Goal: Task Accomplishment & Management: Manage account settings

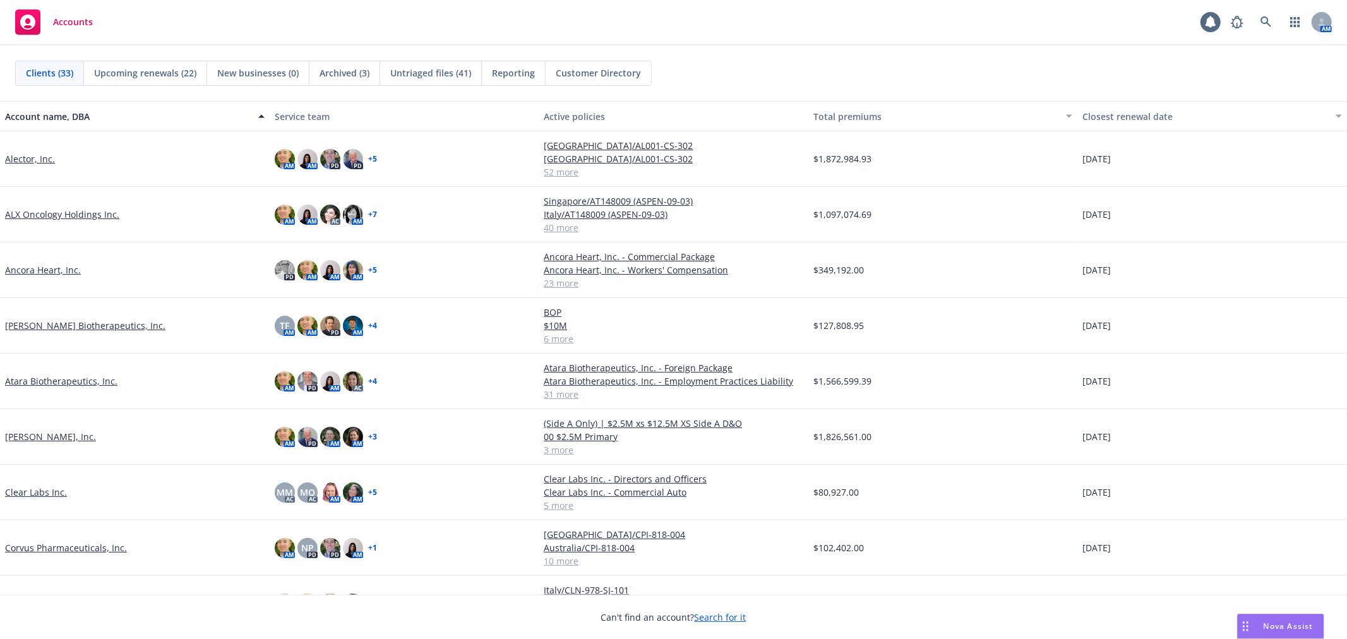
click at [967, 43] on div "Accounts 1 AM" at bounding box center [673, 22] width 1347 height 45
click at [848, 52] on div "Clients (33) Upcoming renewals (22) New businesses (0) Archived (3) Untriaged f…" at bounding box center [673, 73] width 1347 height 56
click at [1258, 23] on link at bounding box center [1266, 21] width 25 height 25
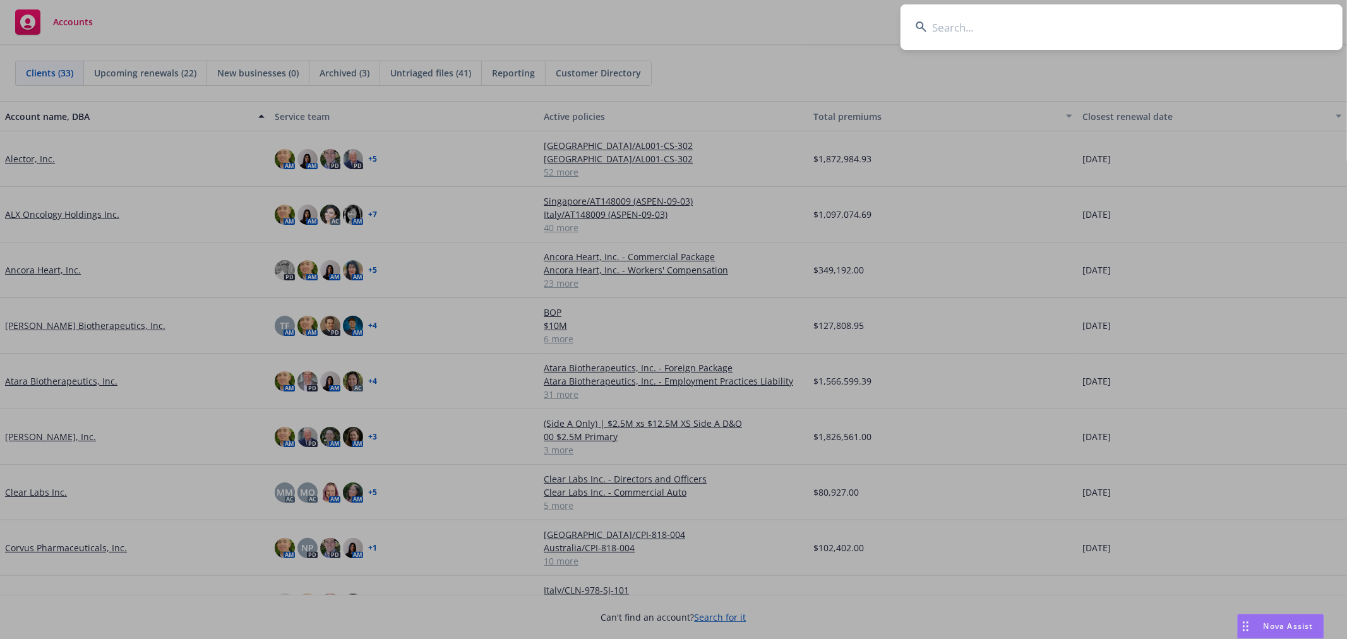
click at [1165, 34] on input at bounding box center [1122, 26] width 442 height 45
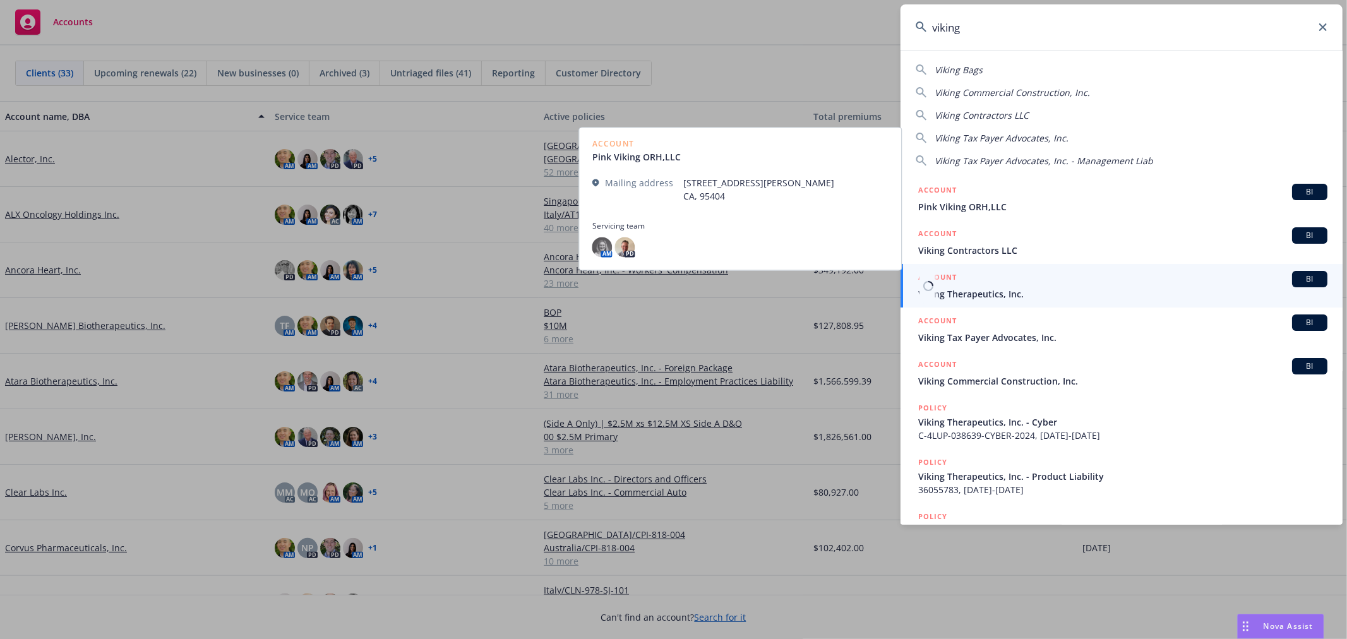
type input "viking"
click at [998, 294] on span "Viking Therapeutics, Inc." at bounding box center [1122, 293] width 409 height 13
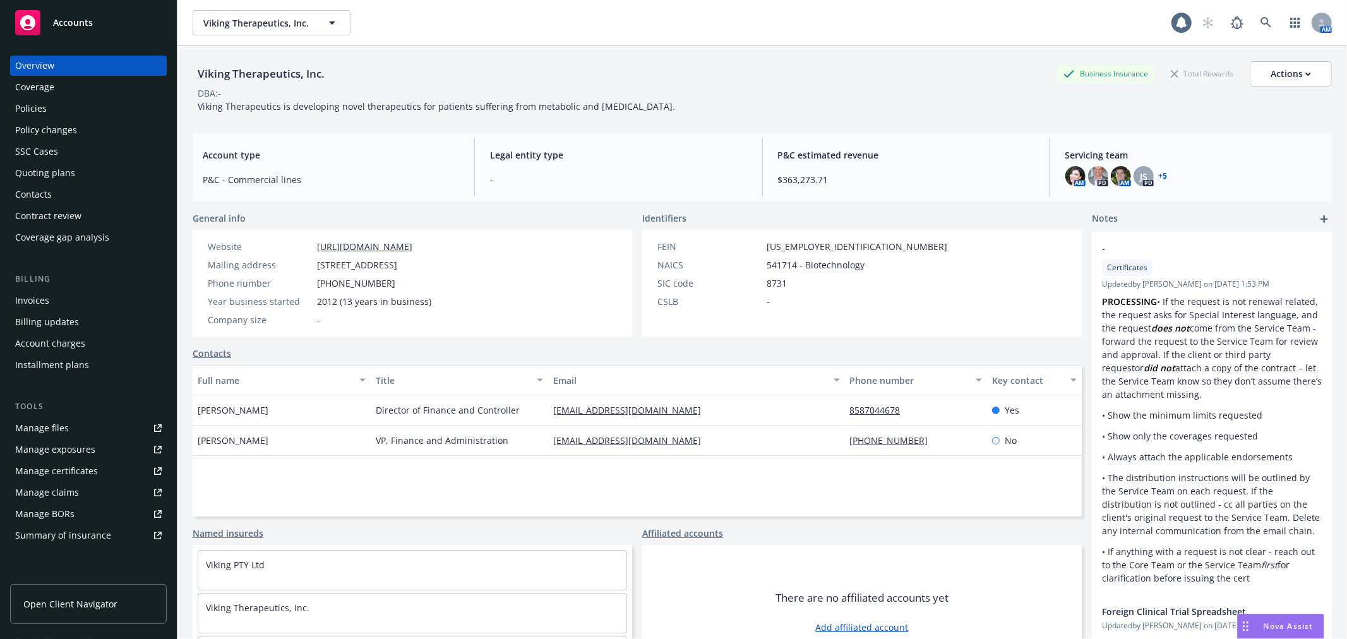
click at [972, 62] on div "Viking Therapeutics, Inc. Business Insurance Total Rewards Actions" at bounding box center [763, 73] width 1140 height 25
click at [1261, 16] on link at bounding box center [1266, 22] width 25 height 25
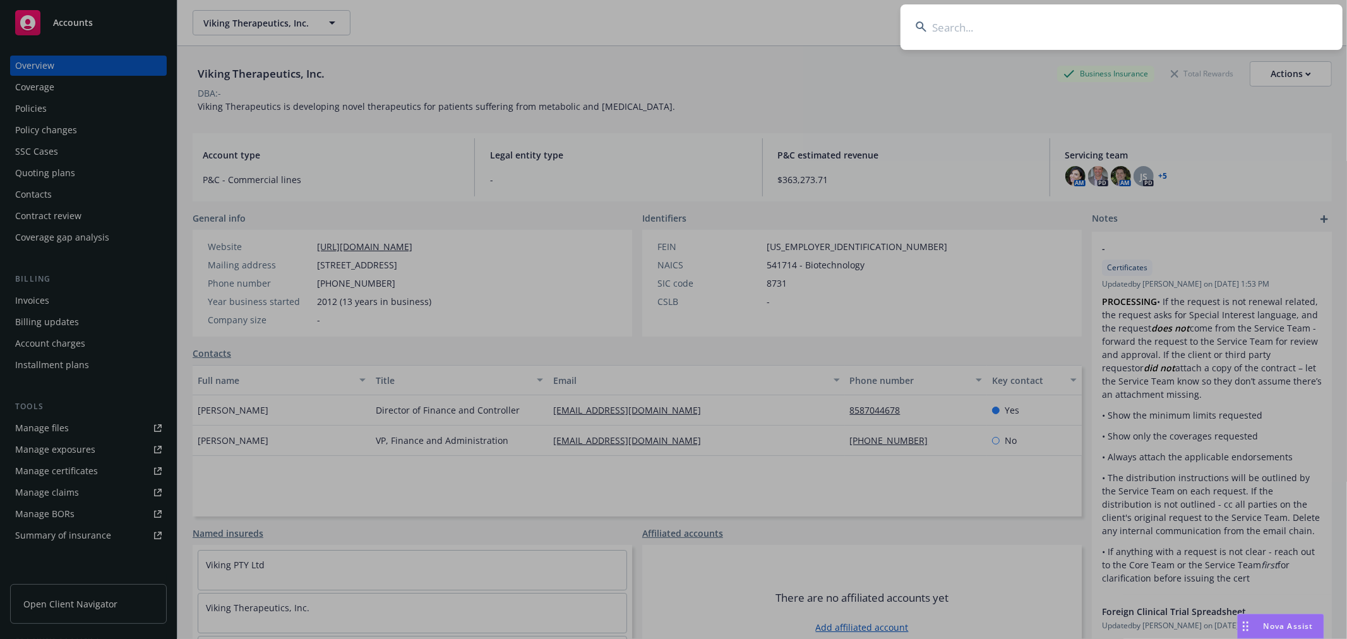
click at [1147, 37] on input at bounding box center [1122, 26] width 442 height 45
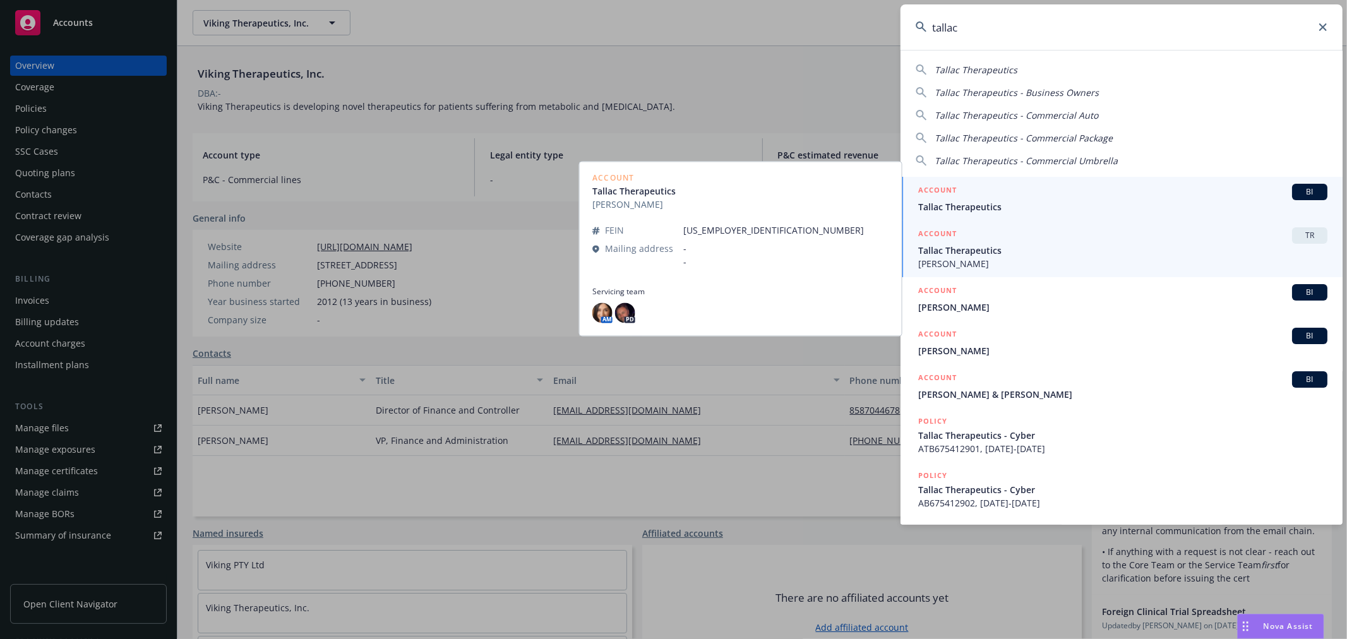
type input "tallac"
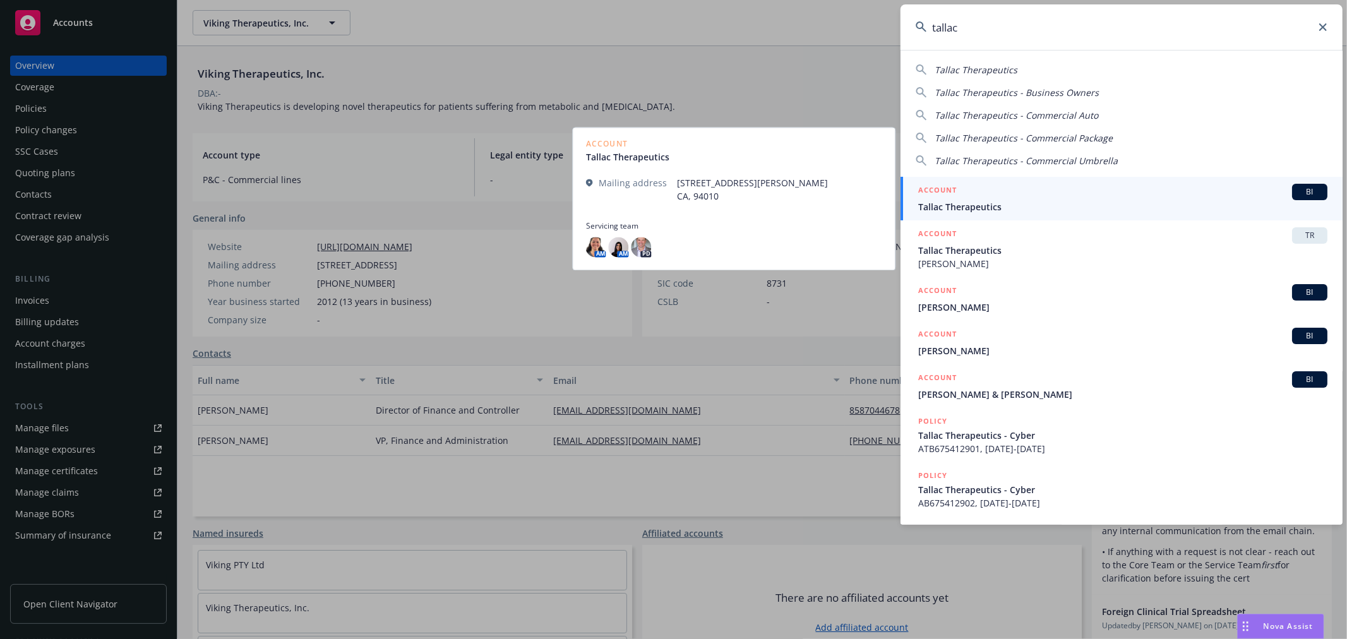
click at [1057, 207] on span "Tallac Therapeutics" at bounding box center [1122, 206] width 409 height 13
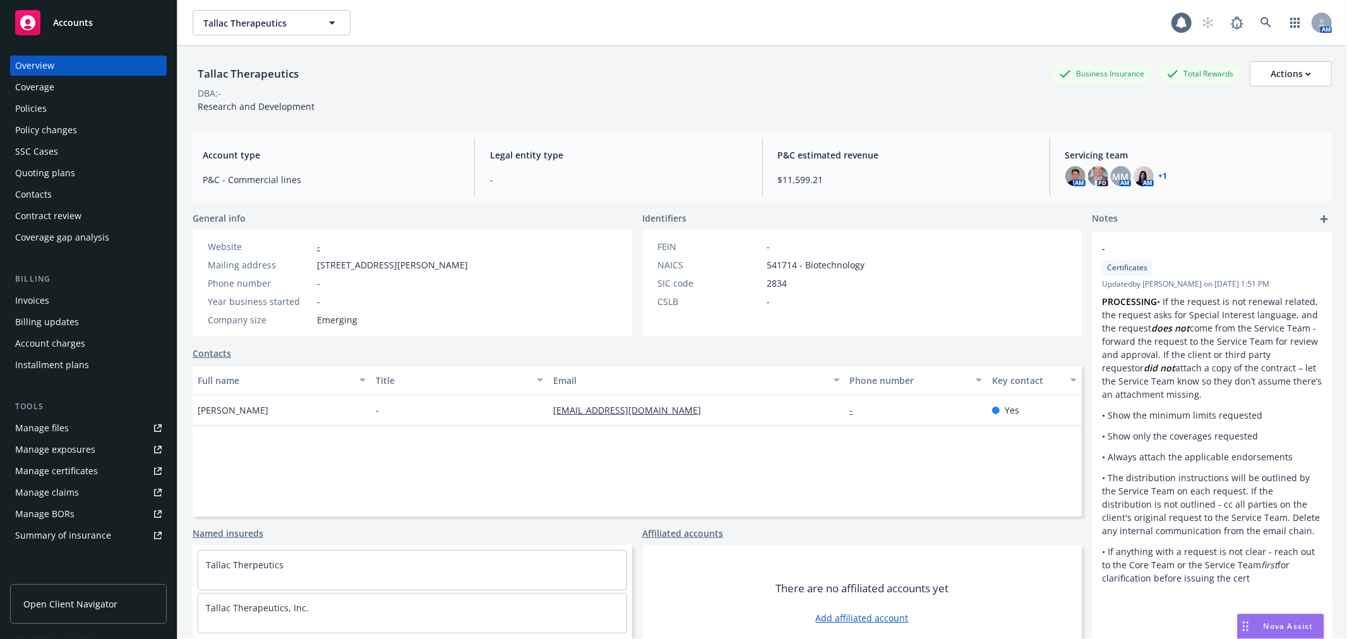
click at [1159, 179] on link "+ 1" at bounding box center [1163, 176] width 9 height 8
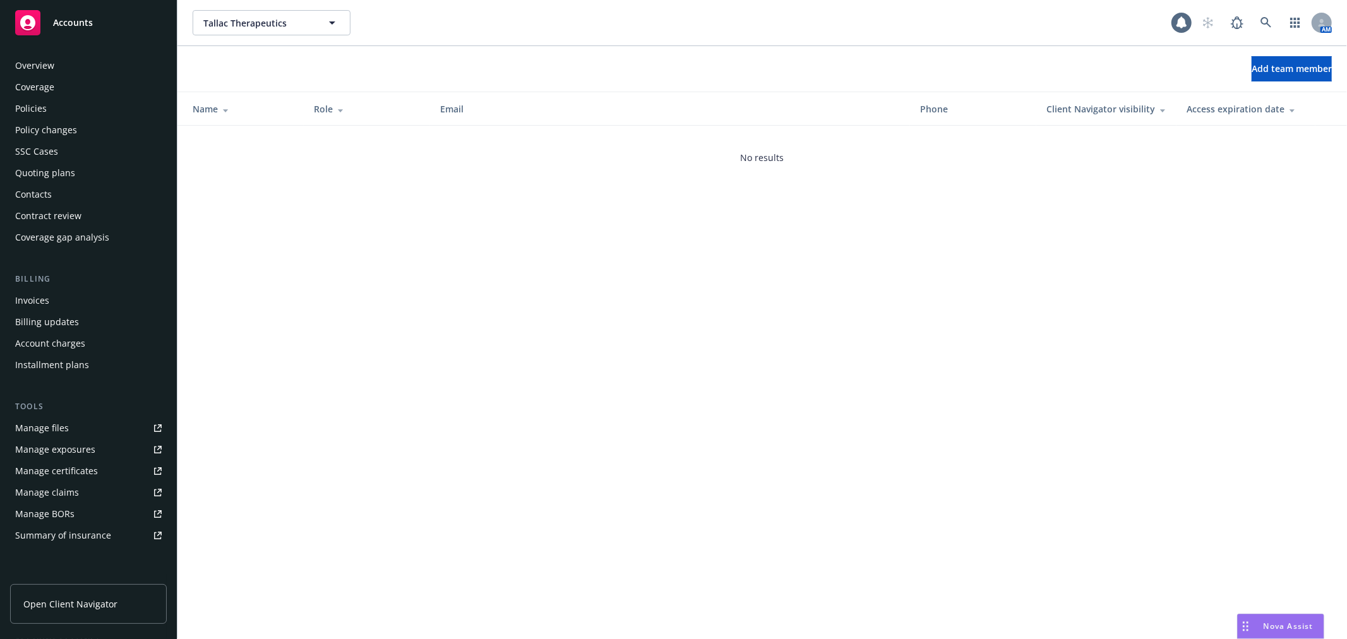
scroll to position [184, 0]
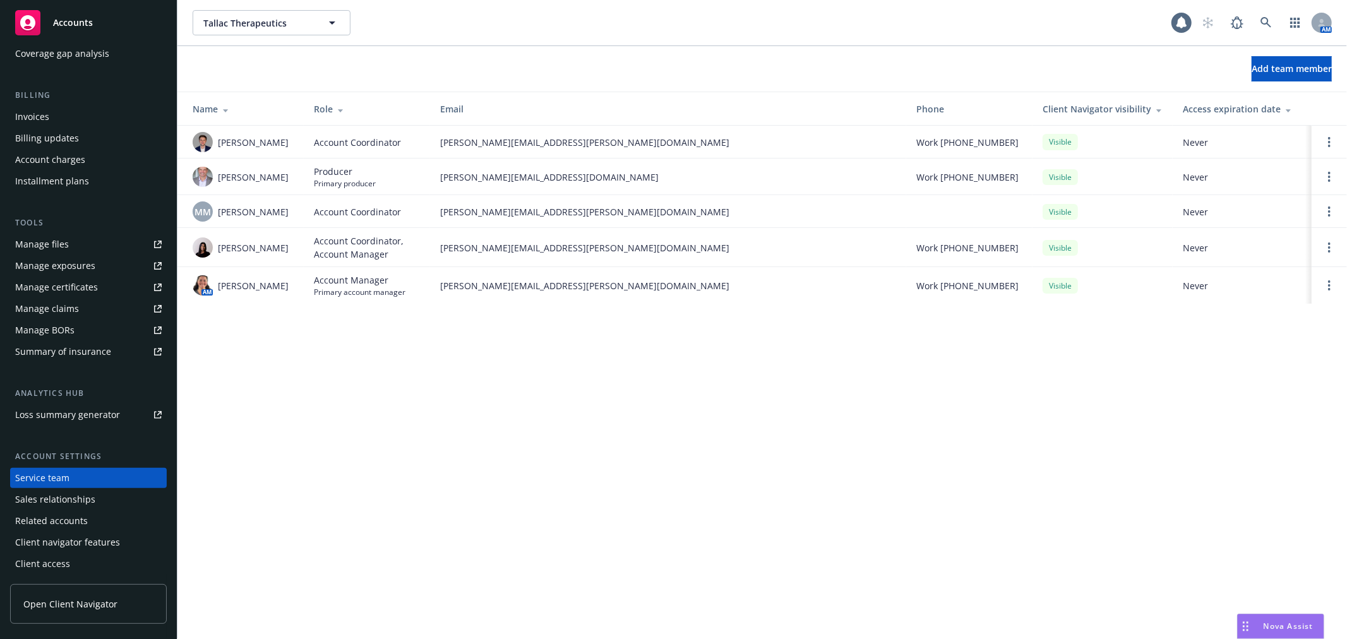
click at [90, 27] on span "Accounts" at bounding box center [73, 23] width 40 height 10
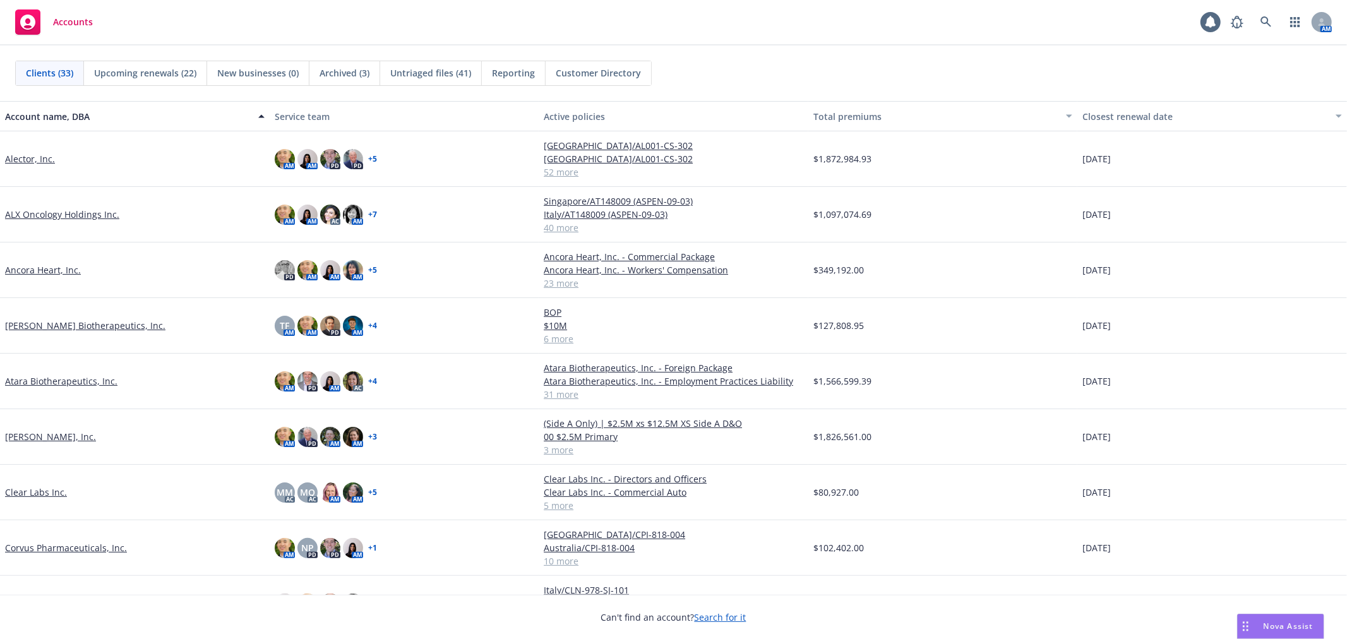
click at [848, 58] on div "Clients (33) Upcoming renewals (22) New businesses (0) Archived (3) Untriaged f…" at bounding box center [673, 73] width 1347 height 56
click at [810, 55] on div "Clients (33) Upcoming renewals (22) New businesses (0) Archived (3) Untriaged f…" at bounding box center [673, 73] width 1347 height 56
click at [1262, 16] on icon at bounding box center [1266, 21] width 11 height 11
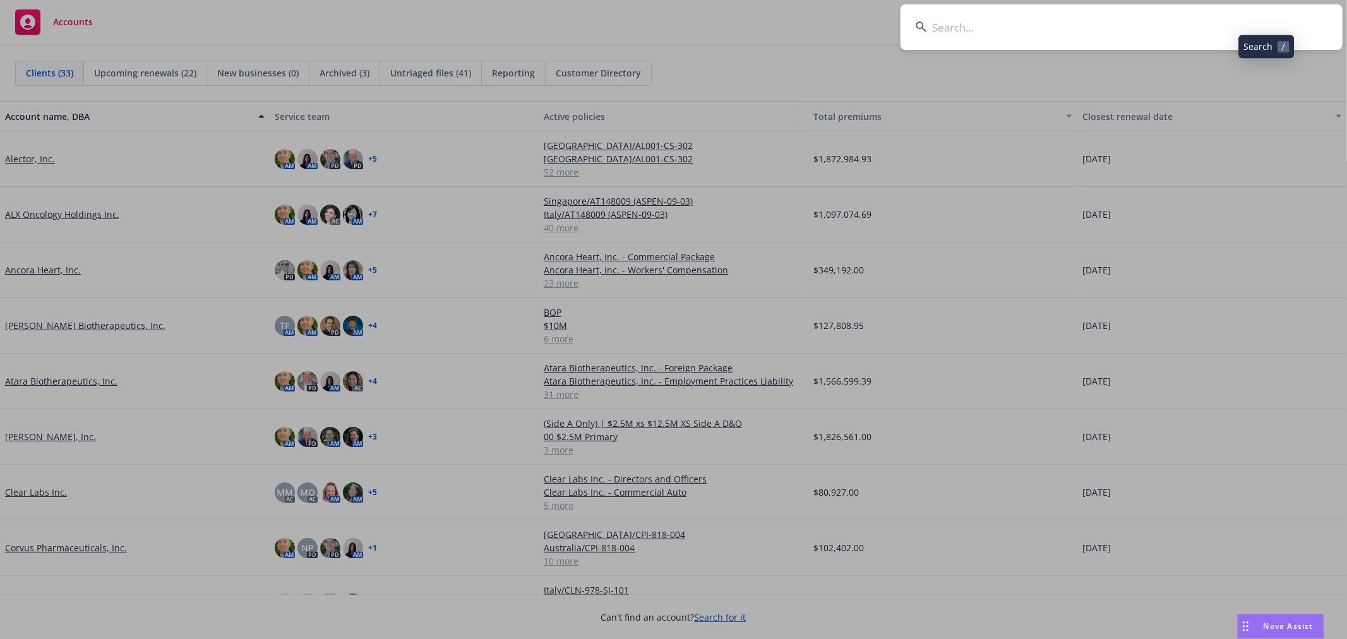
click at [1119, 33] on input at bounding box center [1122, 26] width 442 height 45
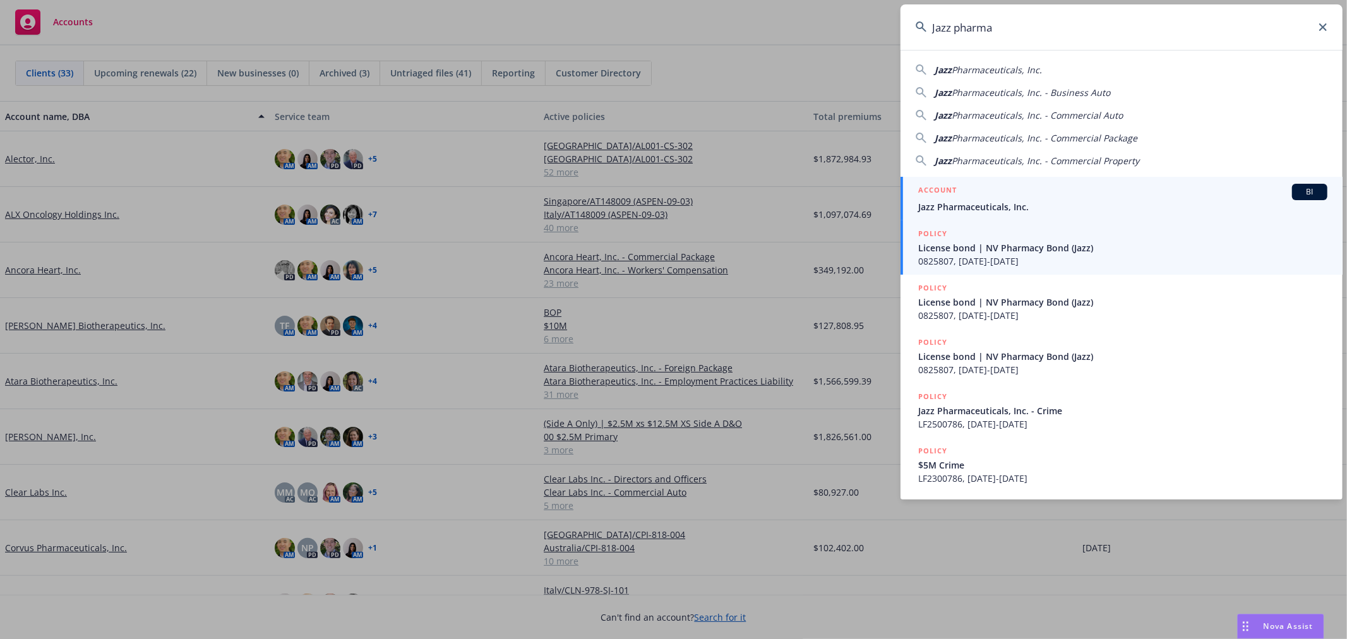
type input "Jazz pharma"
click at [1027, 206] on span "Jazz Pharmaceuticals, Inc." at bounding box center [1122, 206] width 409 height 13
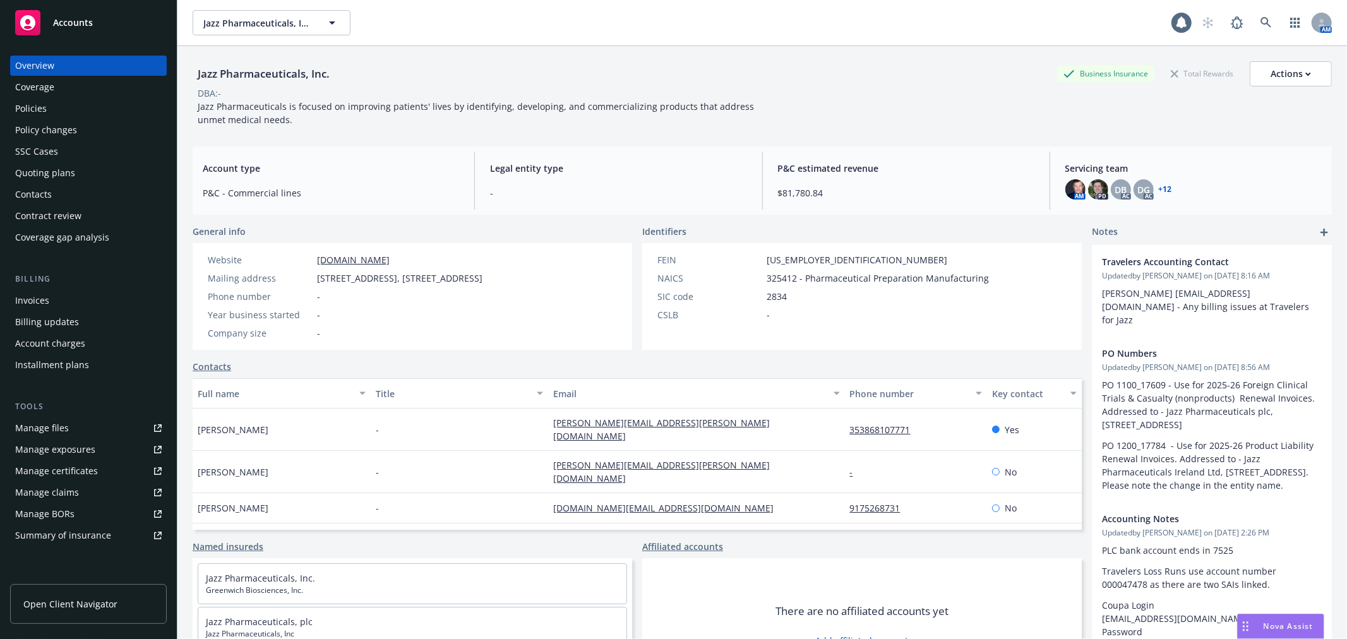
click at [51, 301] on div "Invoices" at bounding box center [88, 301] width 147 height 20
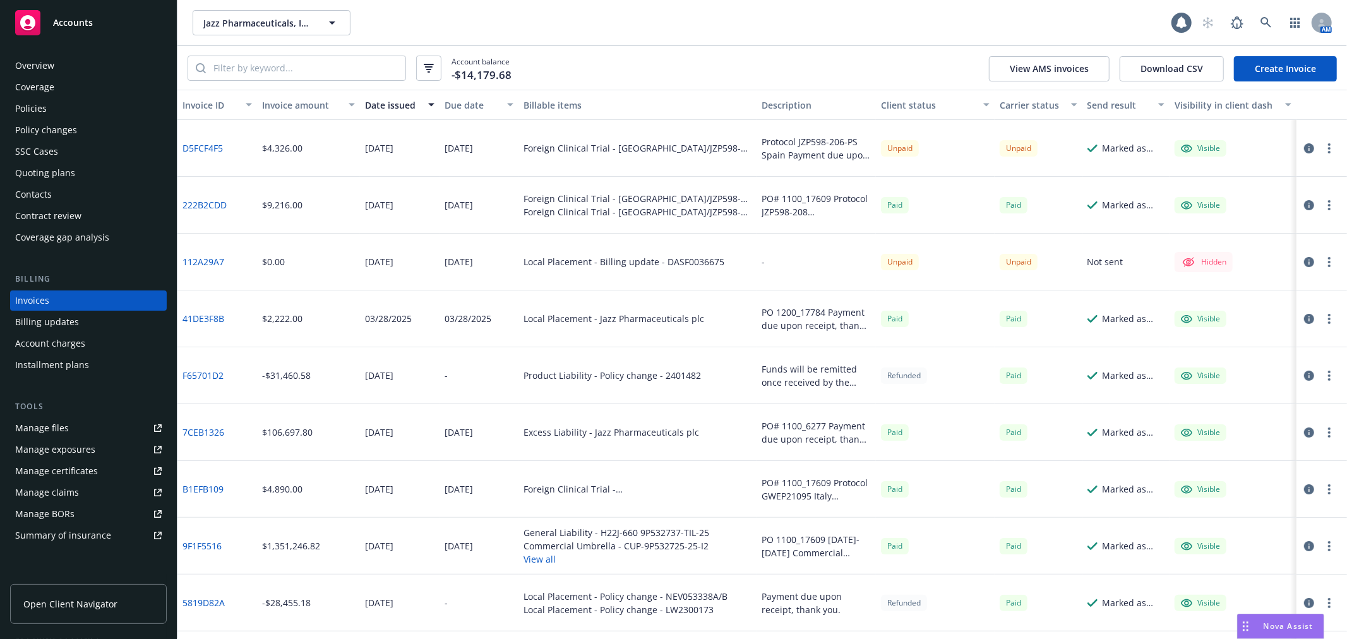
drag, startPoint x: 900, startPoint y: 424, endPoint x: 922, endPoint y: 142, distance: 283.2
